Goal: Task Accomplishment & Management: Use online tool/utility

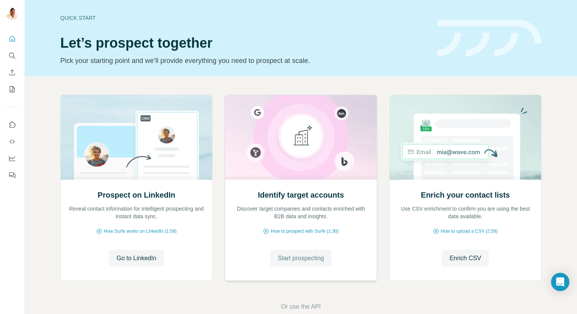
click at [285, 257] on span "Start prospecting" at bounding box center [301, 258] width 46 height 9
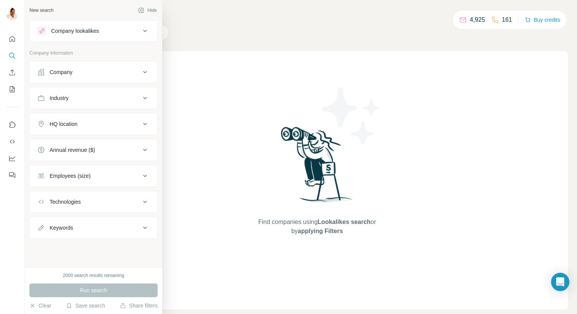
click at [72, 78] on button "Company" at bounding box center [93, 72] width 127 height 18
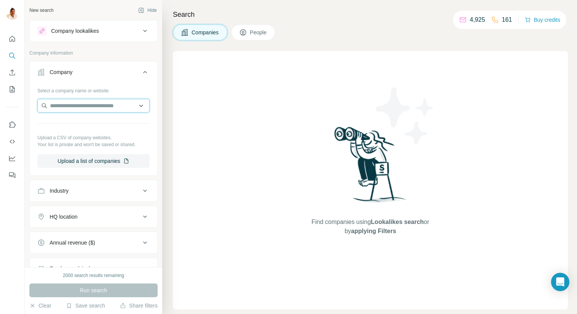
click at [91, 104] on input "text" at bounding box center [93, 106] width 112 height 14
paste input "**********"
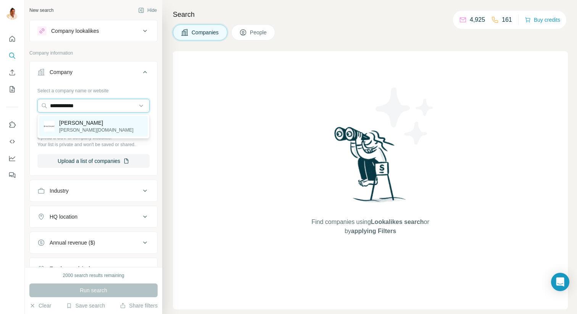
type input "**********"
click at [81, 125] on p "Haverkamp" at bounding box center [96, 123] width 74 height 8
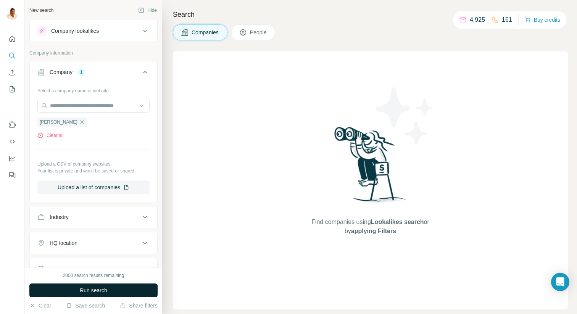
click at [111, 290] on button "Run search" at bounding box center [93, 290] width 128 height 14
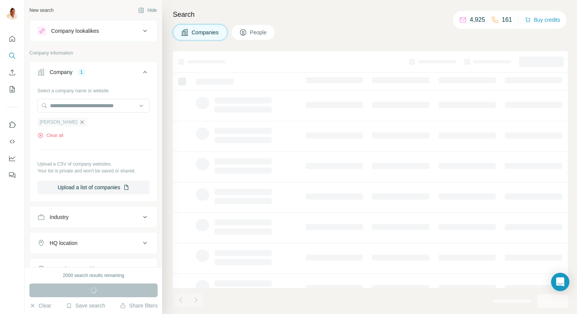
click at [79, 124] on icon "button" at bounding box center [82, 122] width 6 height 6
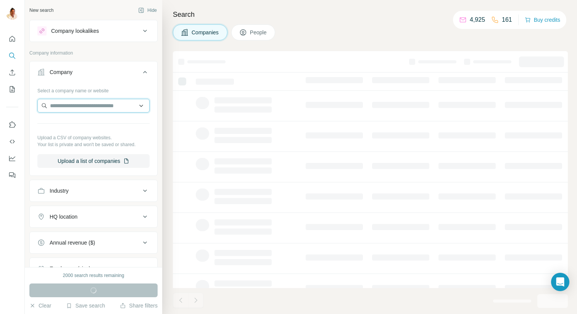
click at [72, 108] on input "text" at bounding box center [93, 106] width 112 height 14
paste input "**********"
click at [52, 106] on input "**********" at bounding box center [93, 106] width 112 height 14
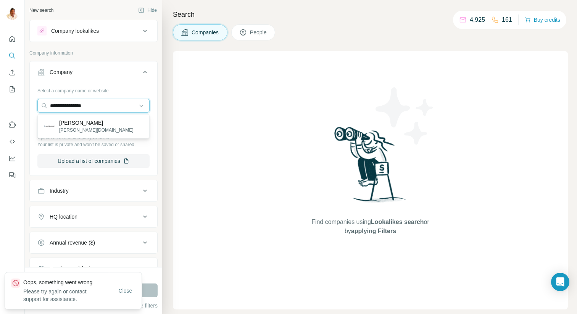
type input "**********"
click at [74, 120] on p "Haverkamp" at bounding box center [96, 123] width 74 height 8
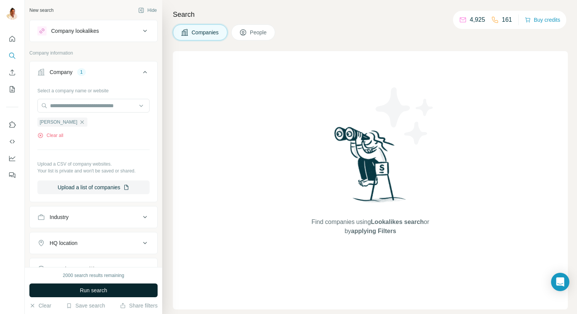
click at [89, 290] on span "Run search" at bounding box center [93, 291] width 27 height 8
click at [92, 290] on span "Run search" at bounding box center [93, 291] width 27 height 8
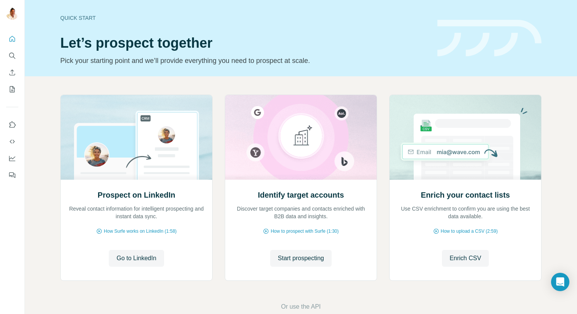
click at [294, 262] on span "Start prospecting" at bounding box center [301, 258] width 46 height 9
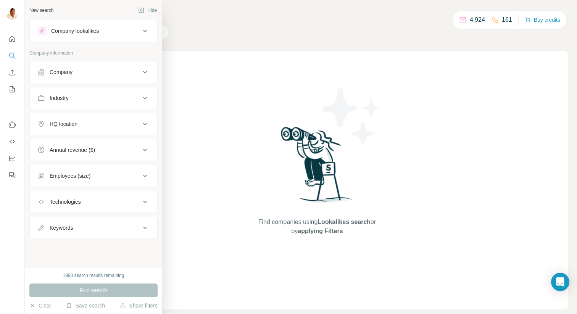
click at [59, 70] on div "Company" at bounding box center [61, 72] width 23 height 8
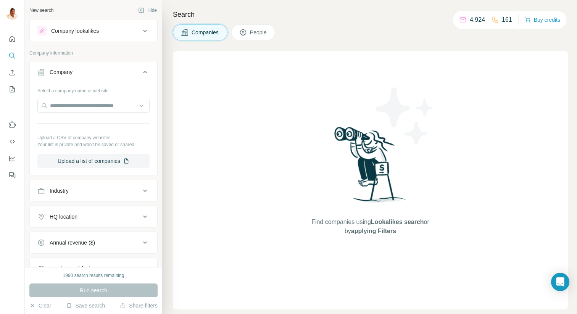
click at [85, 115] on div "Select a company name or website Upload a CSV of company websites. Your list is…" at bounding box center [93, 126] width 112 height 84
click at [88, 105] on input "text" at bounding box center [93, 106] width 112 height 14
paste input "**********"
type input "**********"
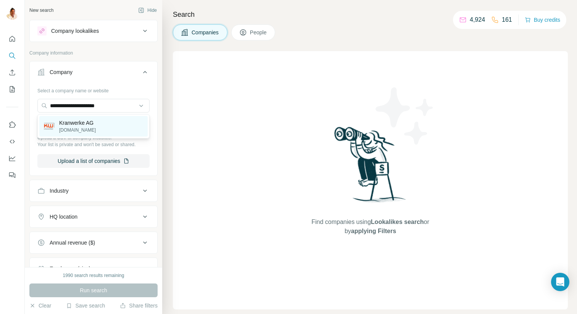
click at [80, 127] on p "kranwerke.de" at bounding box center [77, 130] width 37 height 7
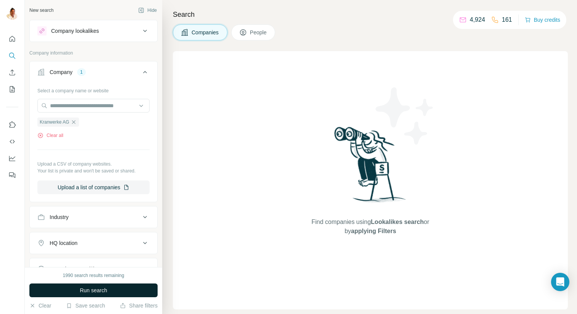
click at [85, 292] on span "Run search" at bounding box center [93, 291] width 27 height 8
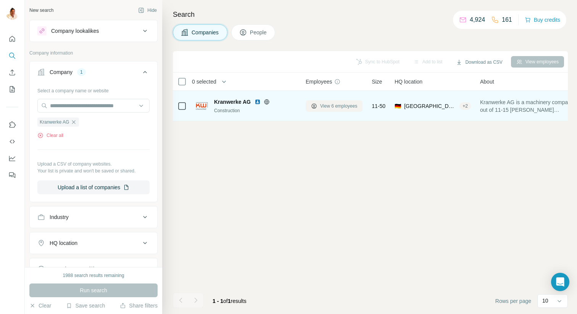
click at [329, 106] on span "View 6 employees" at bounding box center [338, 106] width 37 height 7
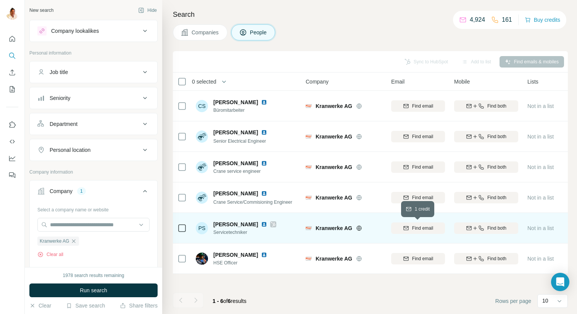
click at [417, 228] on span "Find email" at bounding box center [422, 228] width 21 height 7
click at [478, 229] on icon "button" at bounding box center [481, 228] width 6 height 6
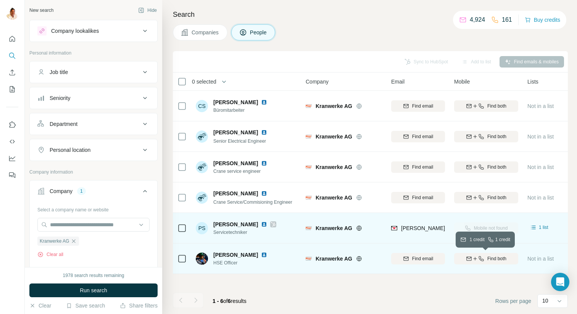
click at [476, 259] on icon "button" at bounding box center [475, 259] width 6 height 6
drag, startPoint x: 214, startPoint y: 253, endPoint x: 241, endPoint y: 253, distance: 27.5
click at [242, 253] on span "Zoran Gajic" at bounding box center [235, 255] width 45 height 8
copy span "Zoran Gajic"
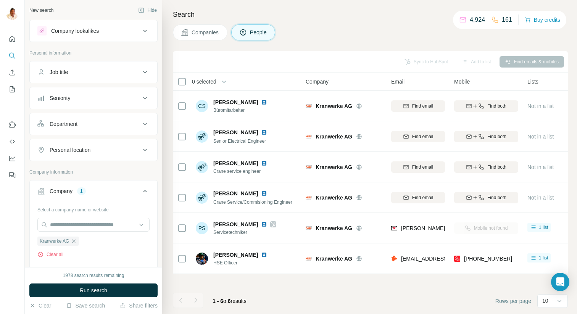
click at [417, 65] on div "Sync to HubSpot Add to list Find emails & mobiles" at bounding box center [370, 61] width 387 height 13
click at [398, 61] on button "Sync to HubSpot (1)" at bounding box center [409, 61] width 61 height 11
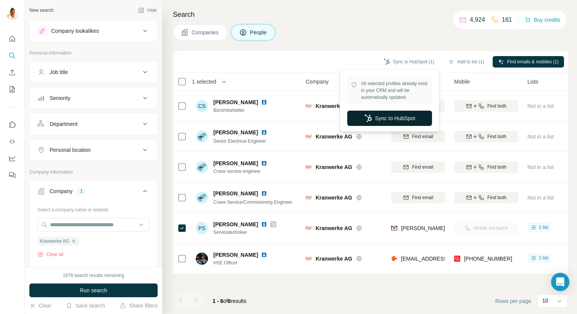
click at [377, 116] on button "Sync to HubSpot" at bounding box center [389, 118] width 85 height 15
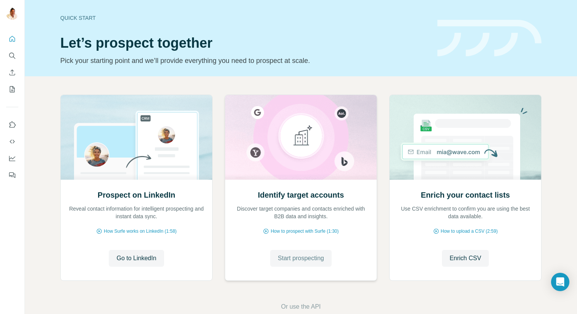
click at [304, 258] on span "Start prospecting" at bounding box center [301, 258] width 46 height 9
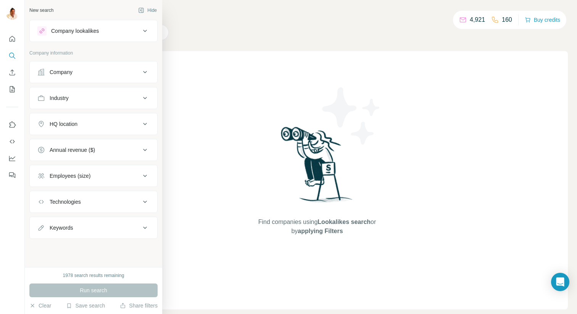
click at [36, 75] on button "Company" at bounding box center [93, 72] width 127 height 18
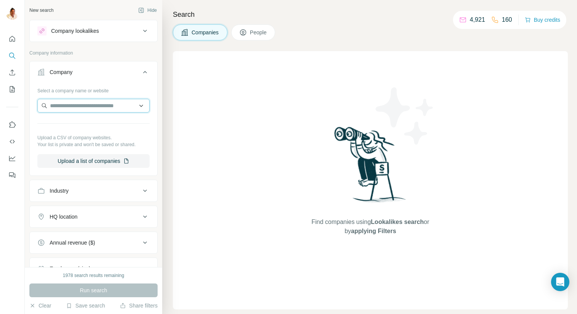
click at [71, 105] on input "text" at bounding box center [93, 106] width 112 height 14
paste input "**********"
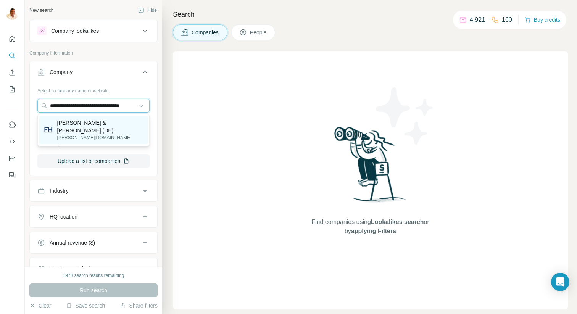
type input "**********"
click at [94, 125] on p "Fischer & Honsel (DE)" at bounding box center [100, 126] width 86 height 15
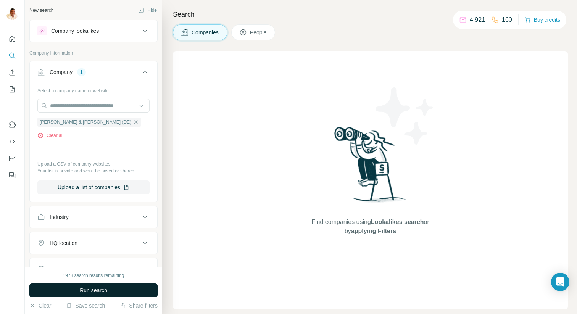
click at [89, 290] on span "Run search" at bounding box center [93, 291] width 27 height 8
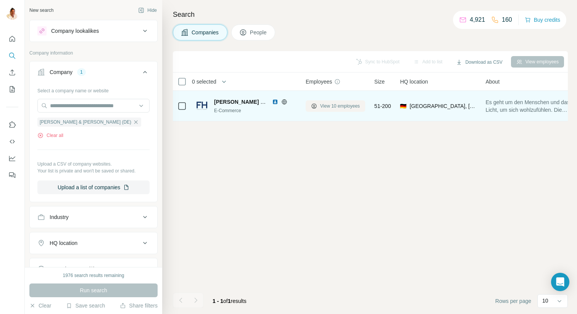
click at [340, 105] on span "View 10 employees" at bounding box center [340, 106] width 40 height 7
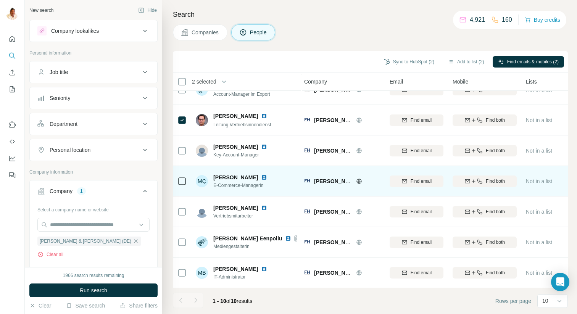
scroll to position [108, 2]
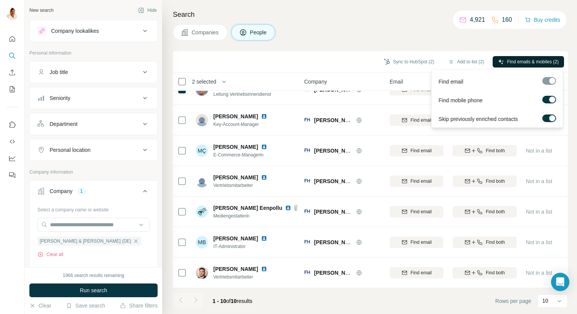
click at [518, 61] on span "Find emails & mobiles (2)" at bounding box center [533, 61] width 52 height 7
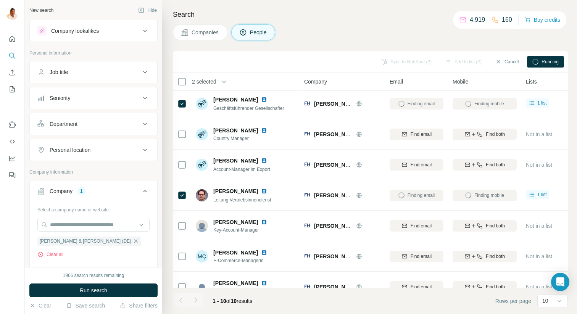
scroll to position [0, 2]
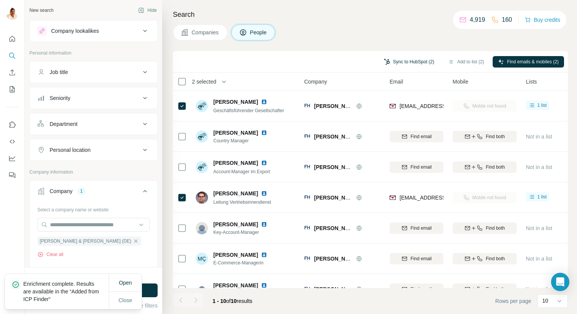
click at [393, 61] on button "Sync to HubSpot (2)" at bounding box center [409, 61] width 61 height 11
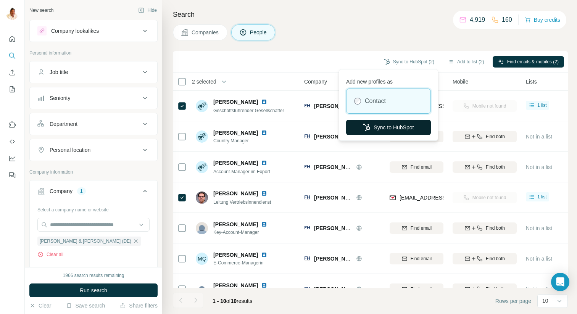
click at [383, 126] on button "Sync to HubSpot" at bounding box center [388, 127] width 85 height 15
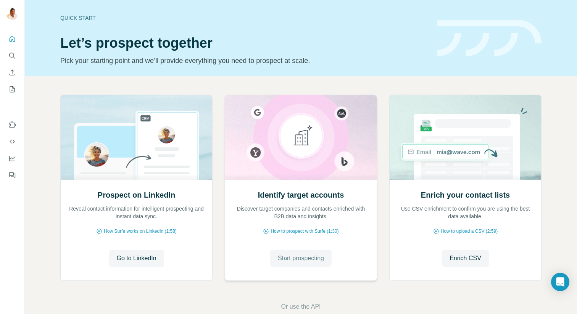
click at [300, 255] on span "Start prospecting" at bounding box center [301, 258] width 46 height 9
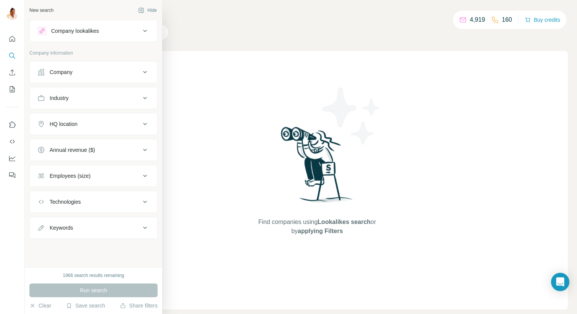
click at [66, 75] on div "Company" at bounding box center [61, 72] width 23 height 8
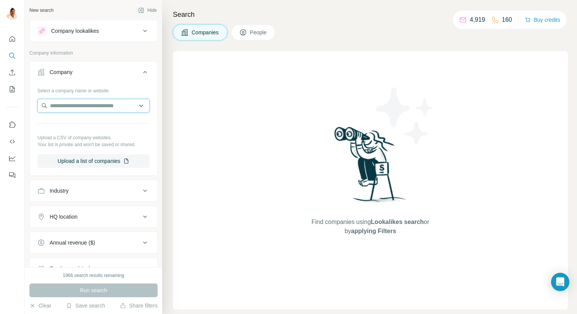
click at [83, 112] on input "text" at bounding box center [93, 106] width 112 height 14
paste input "**********"
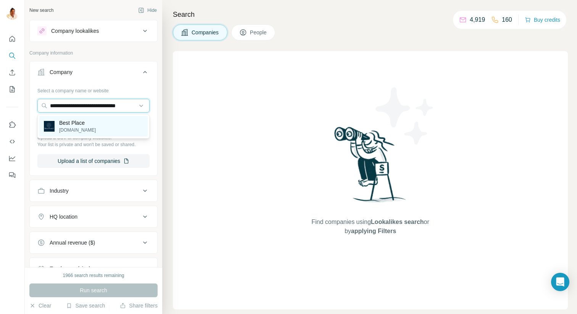
type input "**********"
click at [74, 127] on p "[DOMAIN_NAME]" at bounding box center [77, 130] width 37 height 7
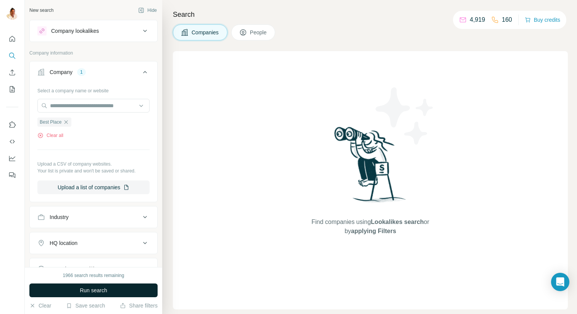
click at [92, 287] on span "Run search" at bounding box center [93, 291] width 27 height 8
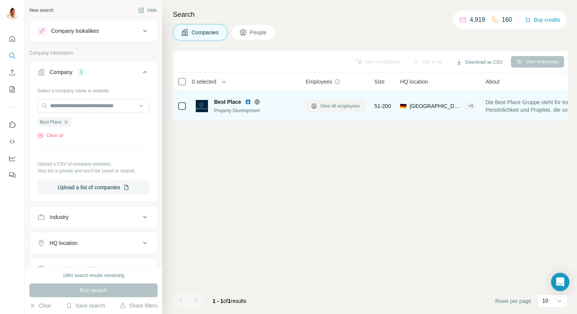
click at [340, 106] on span "View 48 employees" at bounding box center [340, 106] width 40 height 7
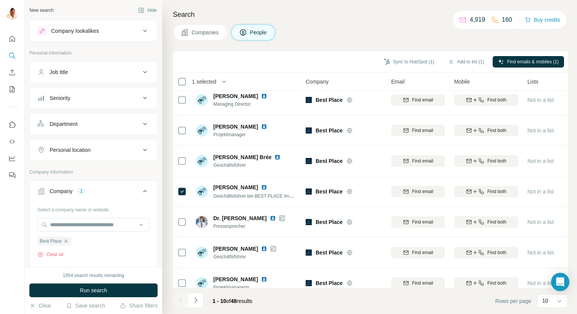
scroll to position [108, 0]
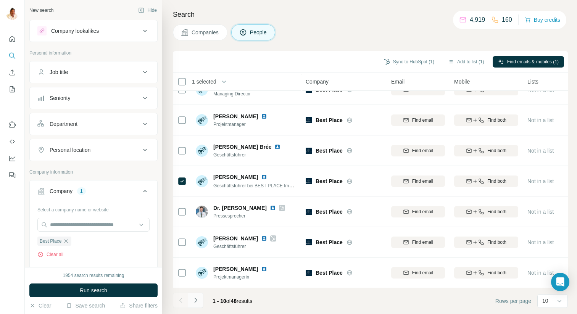
click at [199, 300] on icon "Navigate to next page" at bounding box center [196, 300] width 8 height 8
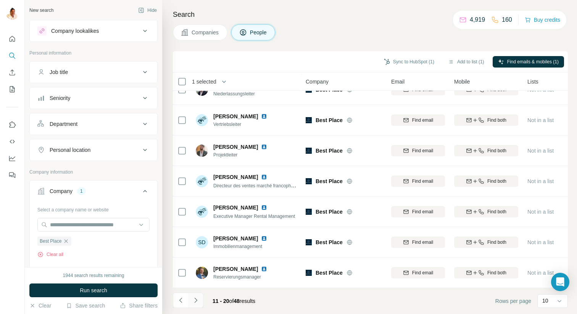
click at [197, 298] on icon "Navigate to next page" at bounding box center [196, 300] width 8 height 8
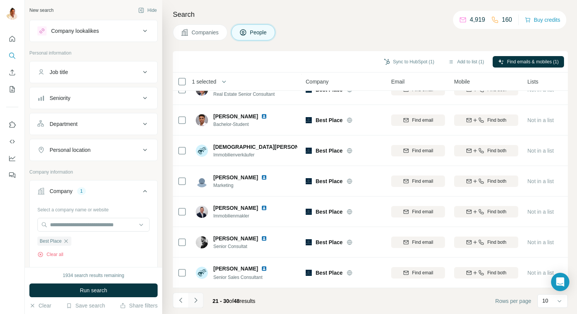
click at [197, 297] on icon "Navigate to next page" at bounding box center [196, 300] width 8 height 8
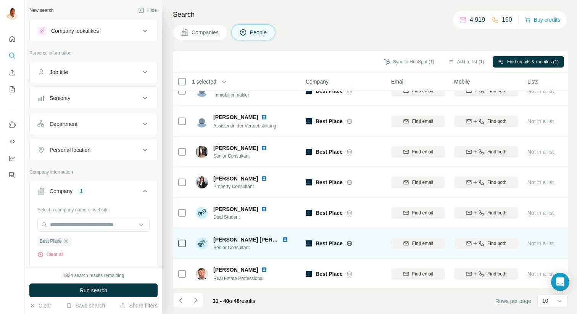
scroll to position [0, 0]
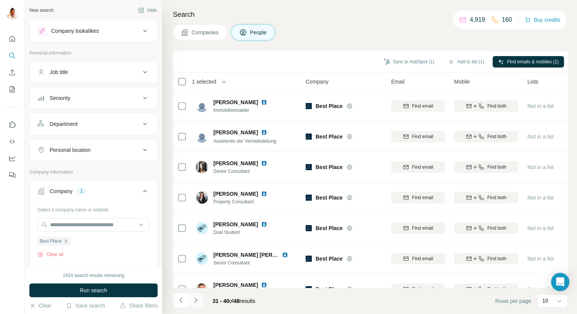
click at [201, 298] on button "Navigate to next page" at bounding box center [195, 300] width 15 height 15
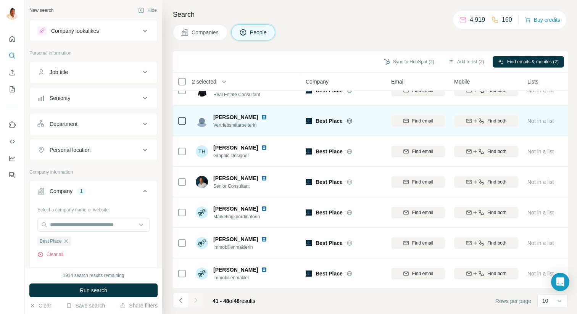
scroll to position [47, 0]
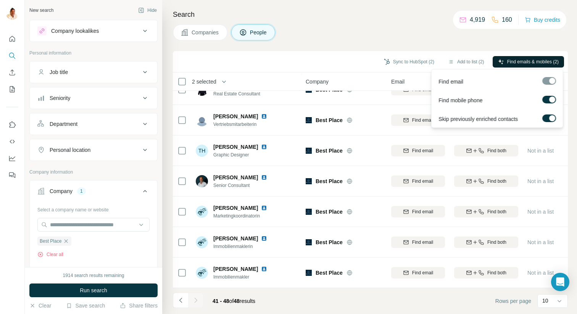
click at [515, 61] on span "Find emails & mobiles (2)" at bounding box center [533, 61] width 52 height 7
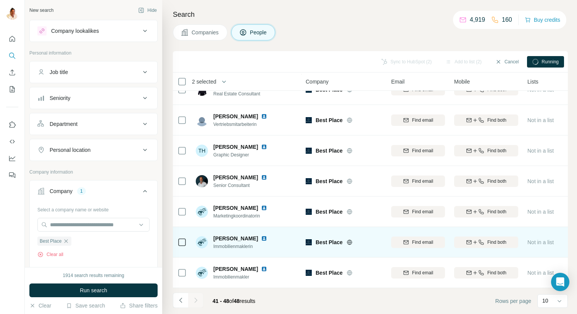
scroll to position [0, 0]
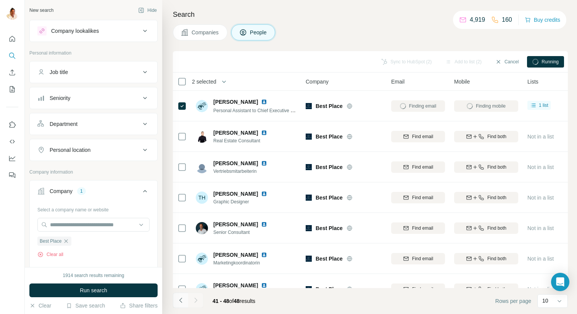
click at [181, 301] on icon "Navigate to previous page" at bounding box center [181, 300] width 8 height 8
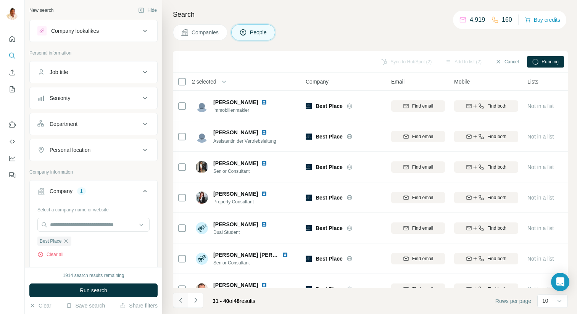
click at [181, 301] on icon "Navigate to previous page" at bounding box center [181, 300] width 8 height 8
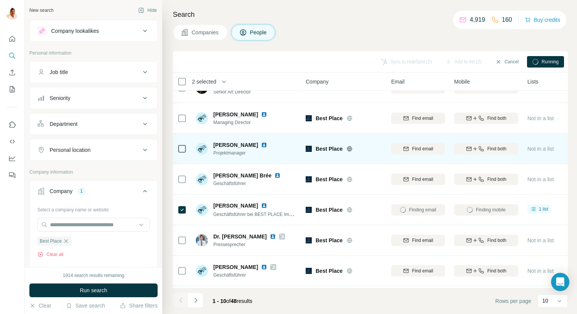
scroll to position [82, 0]
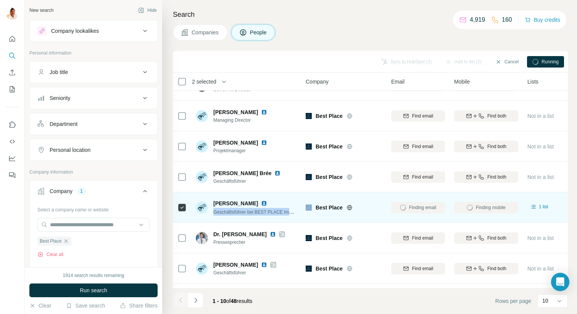
drag, startPoint x: 214, startPoint y: 212, endPoint x: 305, endPoint y: 211, distance: 91.6
click at [0, 0] on tr "[PERSON_NAME] Geschäftsführer bei BEST PLACE Immobilien GmbH & Co. KG - Zuhause…" at bounding box center [0, 0] width 0 height 0
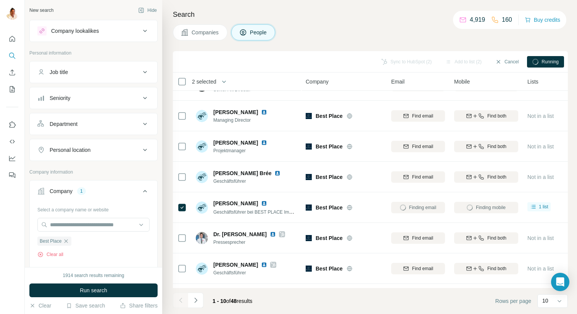
click at [168, 191] on div "Search Companies People Sync to HubSpot (2) Add to list (2) Cancel Running 2 se…" at bounding box center [369, 157] width 415 height 314
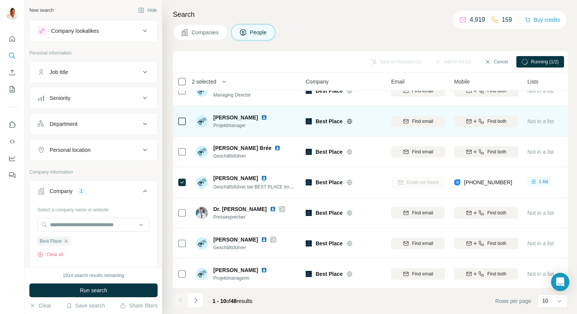
scroll to position [108, 0]
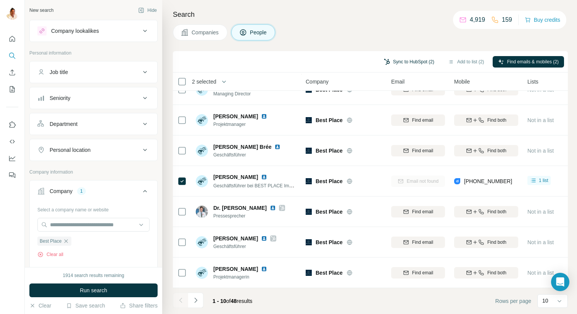
click at [402, 60] on button "Sync to HubSpot (2)" at bounding box center [409, 61] width 61 height 11
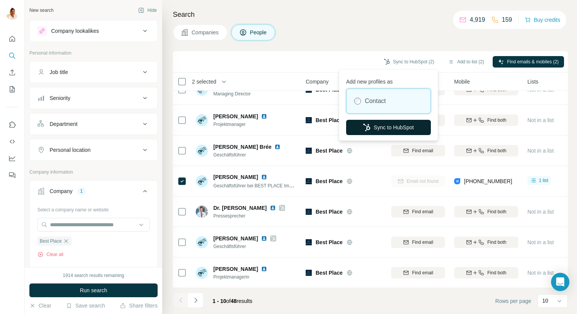
click at [374, 125] on button "Sync to HubSpot" at bounding box center [388, 127] width 85 height 15
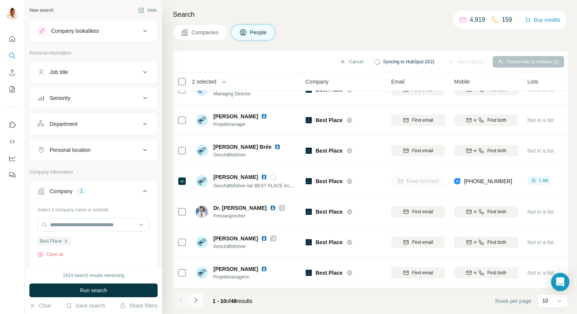
click at [200, 301] on button "Navigate to next page" at bounding box center [195, 300] width 15 height 15
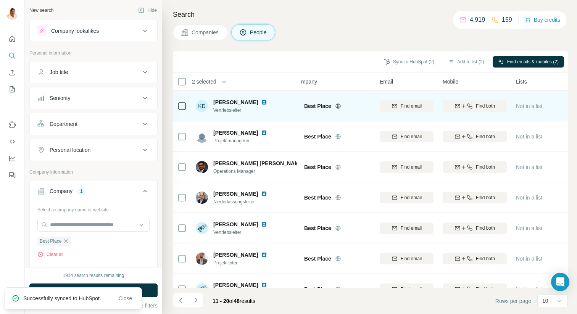
scroll to position [0, 0]
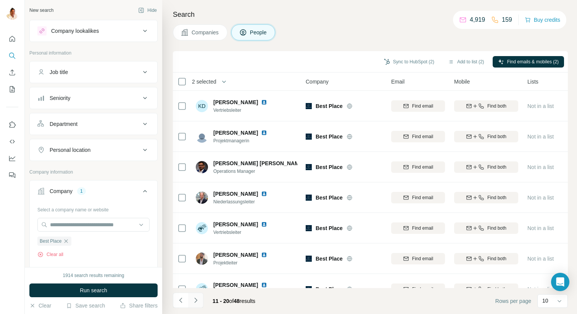
click at [195, 297] on icon "Navigate to next page" at bounding box center [196, 300] width 8 height 8
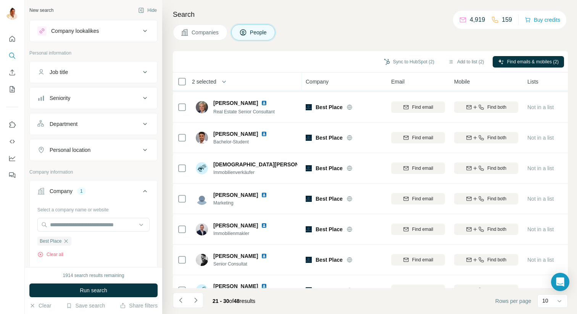
scroll to position [108, 0]
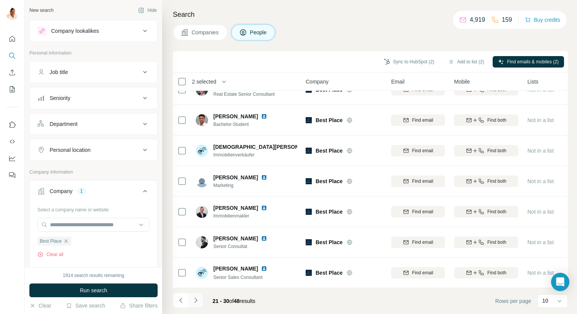
click at [197, 305] on button "Navigate to next page" at bounding box center [195, 300] width 15 height 15
click at [196, 298] on icon "Navigate to next page" at bounding box center [196, 300] width 8 height 8
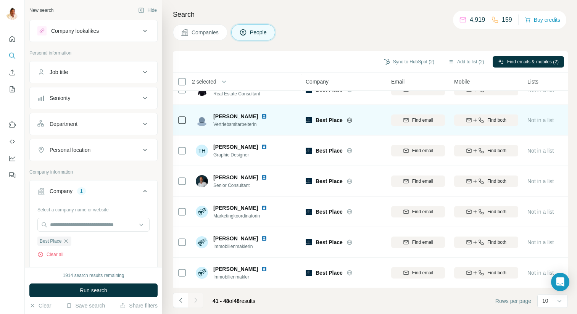
scroll to position [0, 0]
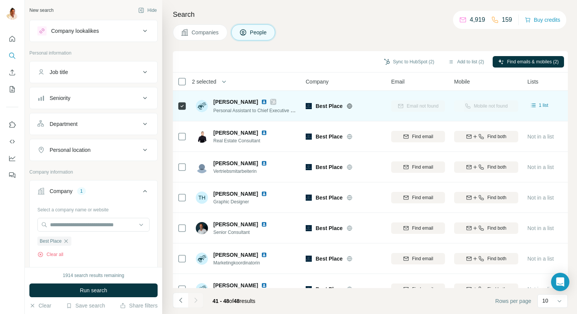
click at [432, 106] on div "Email not found" at bounding box center [418, 105] width 54 height 21
drag, startPoint x: 215, startPoint y: 101, endPoint x: 247, endPoint y: 101, distance: 32.1
click at [247, 101] on div "[PERSON_NAME]" at bounding box center [255, 102] width 84 height 8
click at [241, 112] on span "Personal Assistant to Chief Executive Officer" at bounding box center [258, 110] width 90 height 6
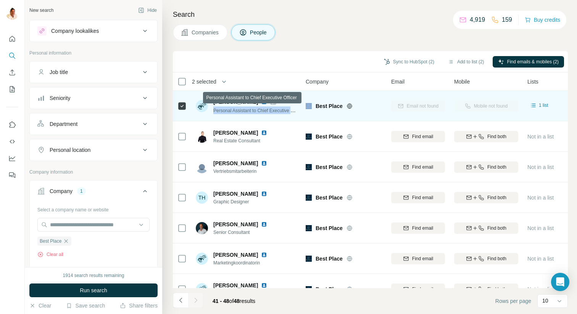
click at [241, 112] on span "Personal Assistant to Chief Executive Officer" at bounding box center [258, 110] width 90 height 6
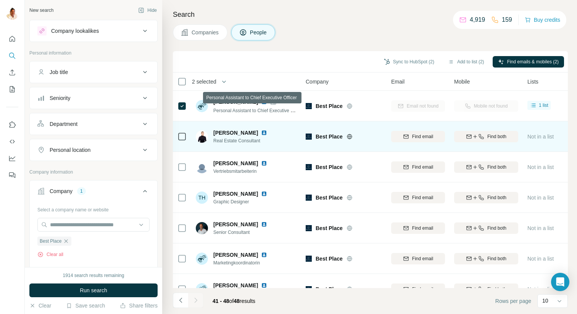
click at [256, 129] on div "[PERSON_NAME]" at bounding box center [244, 133] width 63 height 8
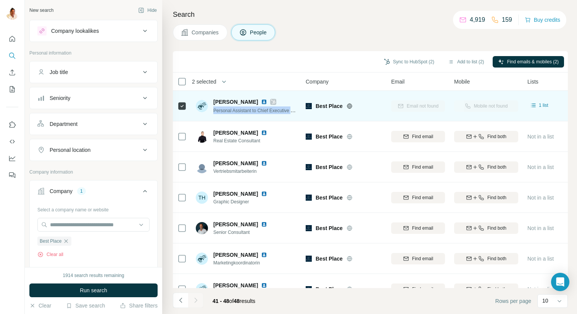
drag, startPoint x: 213, startPoint y: 110, endPoint x: 295, endPoint y: 113, distance: 82.4
click at [295, 113] on div "[PERSON_NAME] Personal Assistant to Chief Executive Officer" at bounding box center [246, 106] width 101 height 16
click at [270, 121] on td "[PERSON_NAME] Personal Assistant to Chief Executive Officer" at bounding box center [246, 106] width 111 height 31
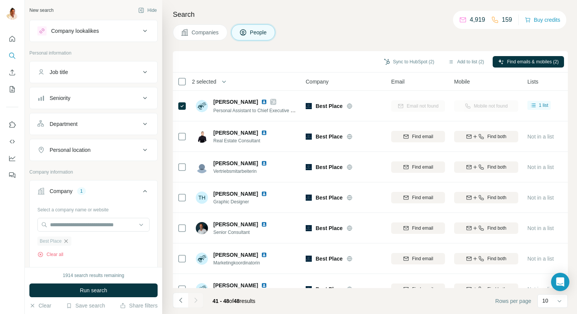
click at [69, 241] on icon "button" at bounding box center [66, 241] width 6 height 6
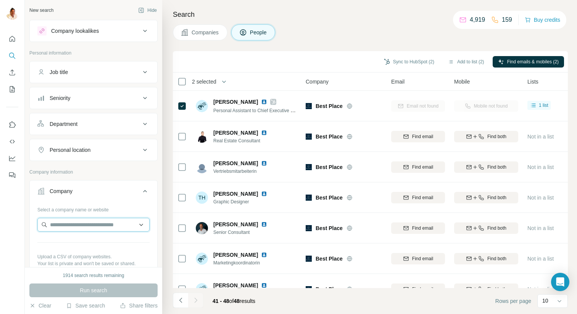
click at [68, 223] on input "text" at bounding box center [93, 225] width 112 height 14
paste input "**********"
type input "**********"
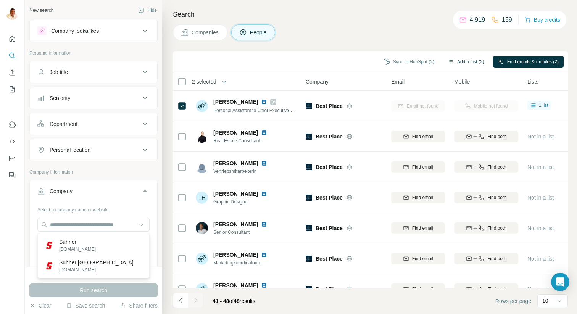
click at [459, 64] on button "Add to list (2)" at bounding box center [466, 61] width 47 height 11
click at [453, 62] on button "Add to list (2)" at bounding box center [466, 61] width 47 height 11
click at [443, 66] on button "Add to list (2)" at bounding box center [466, 61] width 47 height 11
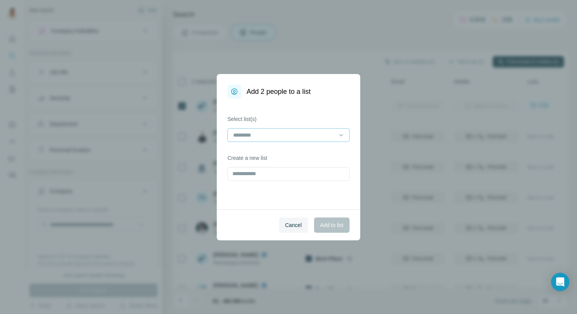
click at [260, 134] on input at bounding box center [283, 135] width 103 height 8
click at [246, 152] on p "[PERSON_NAME]" at bounding box center [256, 152] width 44 height 8
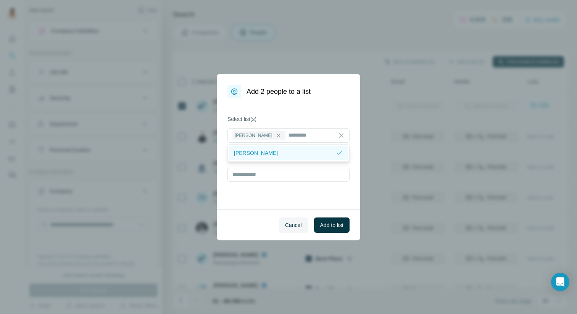
click at [277, 152] on div "[PERSON_NAME]" at bounding box center [285, 153] width 102 height 8
click at [276, 151] on div "[PERSON_NAME]" at bounding box center [288, 152] width 109 height 8
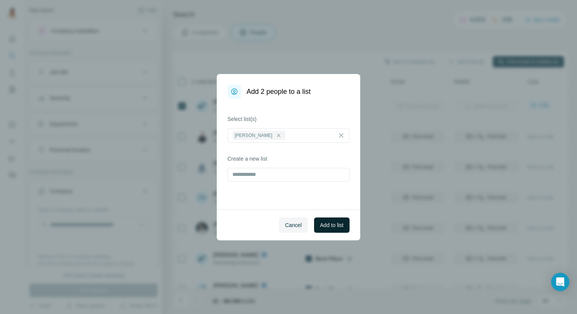
click at [330, 222] on span "Add to list" at bounding box center [331, 225] width 23 height 8
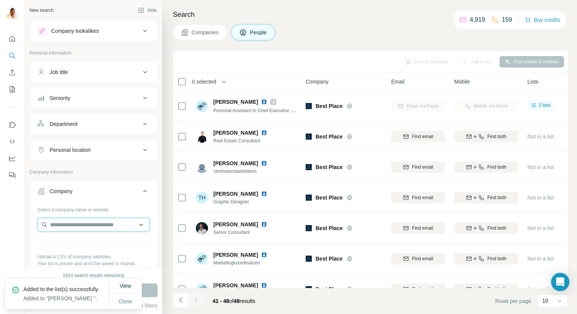
click at [90, 226] on input "text" at bounding box center [93, 225] width 112 height 14
paste input "**********"
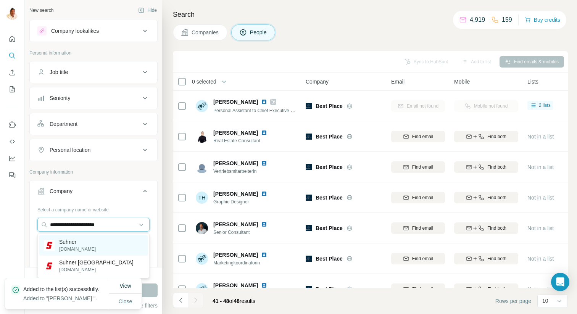
type input "**********"
click at [65, 243] on p "Suhner" at bounding box center [77, 242] width 37 height 8
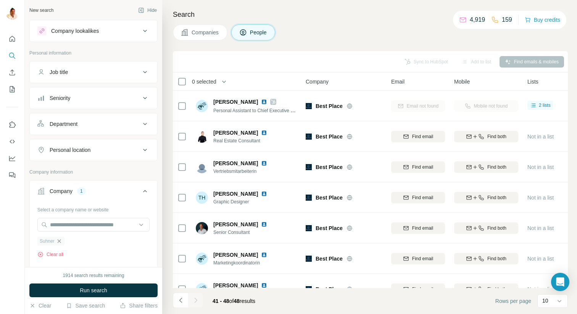
click at [60, 240] on icon "button" at bounding box center [59, 241] width 6 height 6
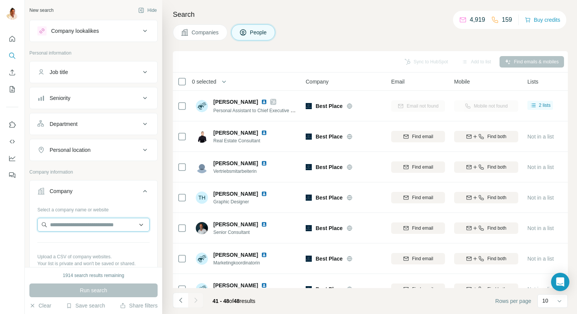
click at [58, 226] on input "text" at bounding box center [93, 225] width 112 height 14
paste input "**********"
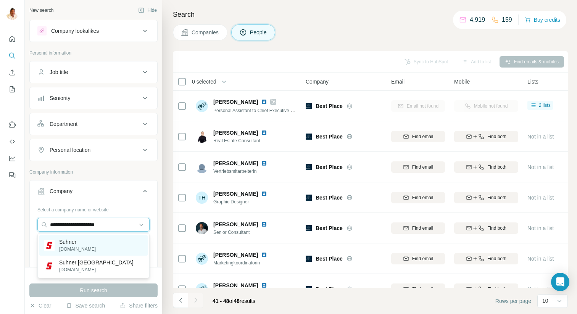
type input "**********"
click at [73, 243] on p "Suhner" at bounding box center [77, 242] width 37 height 8
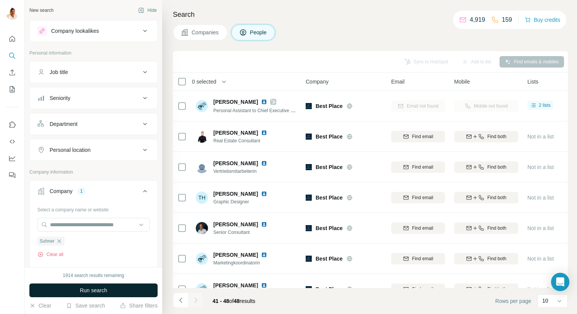
click at [90, 287] on span "Run search" at bounding box center [93, 291] width 27 height 8
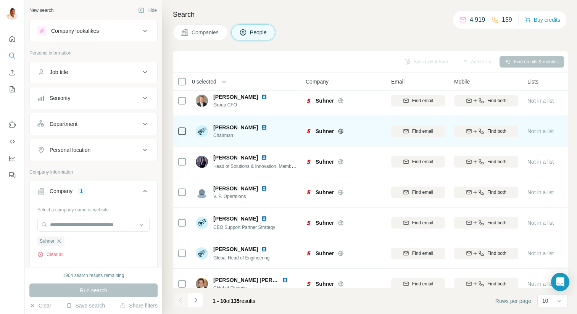
scroll to position [108, 0]
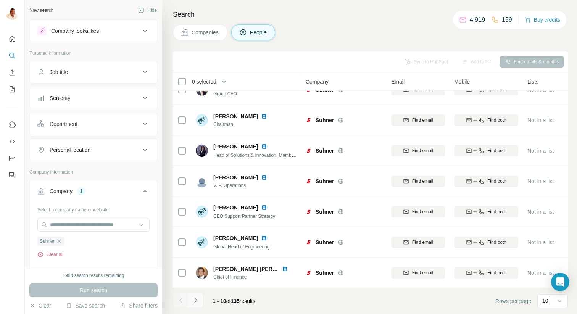
click at [197, 300] on icon "Navigate to next page" at bounding box center [196, 300] width 8 height 8
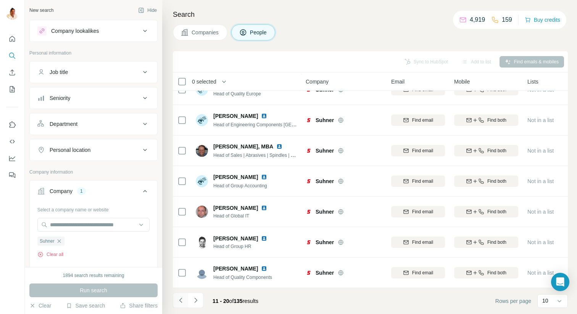
click at [178, 296] on button "Navigate to previous page" at bounding box center [180, 300] width 15 height 15
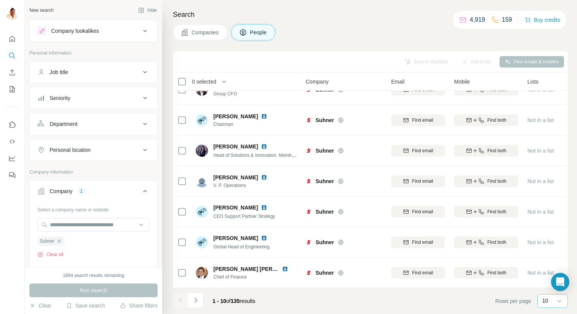
click at [540, 307] on div "10" at bounding box center [552, 301] width 31 height 14
click at [544, 244] on p "60" at bounding box center [547, 243] width 6 height 8
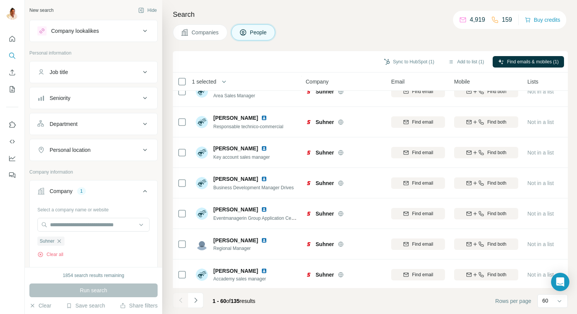
scroll to position [1634, 0]
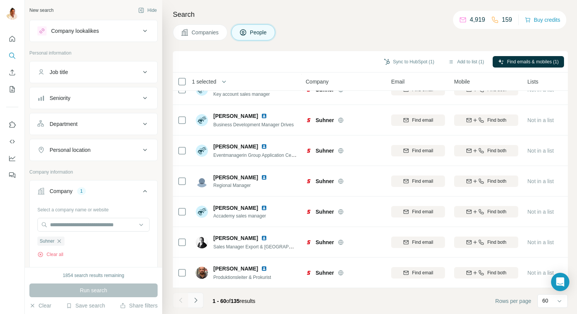
click at [195, 302] on icon "Navigate to next page" at bounding box center [196, 300] width 8 height 8
click at [195, 300] on icon "Navigate to next page" at bounding box center [196, 300] width 8 height 8
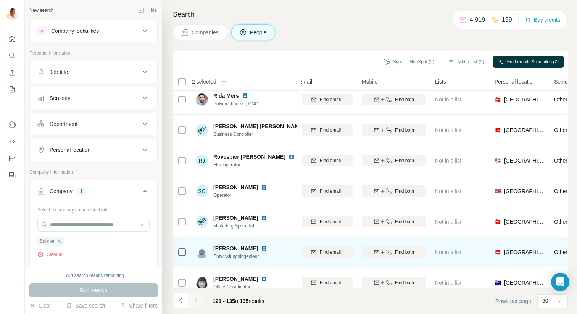
scroll to position [0, 92]
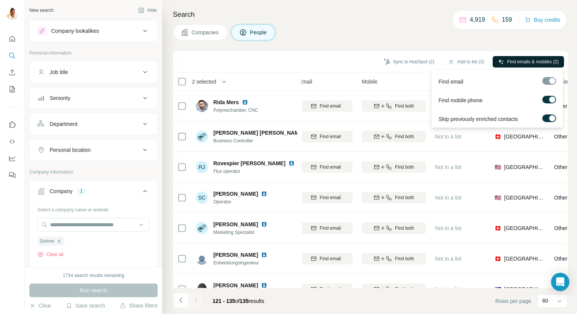
click at [515, 62] on span "Find emails & mobiles (2)" at bounding box center [533, 61] width 52 height 7
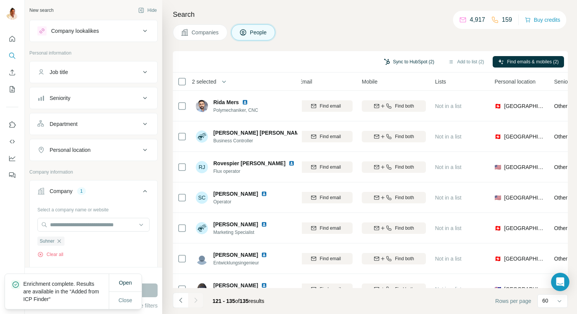
click at [404, 61] on button "Sync to HubSpot (2)" at bounding box center [409, 61] width 61 height 11
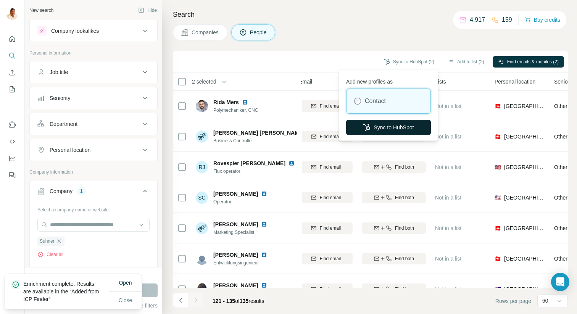
click at [377, 125] on button "Sync to HubSpot" at bounding box center [388, 127] width 85 height 15
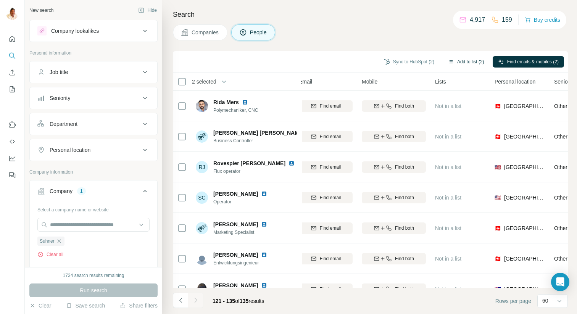
click at [456, 61] on button "Add to list (2)" at bounding box center [466, 61] width 47 height 11
click at [457, 62] on button "Add to list (2)" at bounding box center [466, 61] width 47 height 11
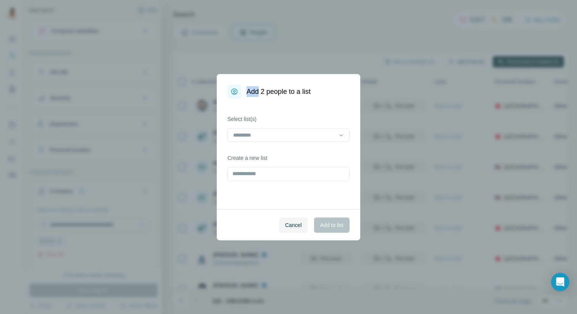
click at [457, 62] on div "Add 2 people to a list Select list(s) Create a new list Cancel Add to list" at bounding box center [288, 157] width 577 height 314
click at [259, 135] on input at bounding box center [283, 135] width 103 height 8
click at [251, 147] on div "[PERSON_NAME]" at bounding box center [288, 152] width 118 height 14
click at [336, 221] on span "Add to list" at bounding box center [331, 225] width 23 height 8
